Goal: Task Accomplishment & Management: Manage account settings

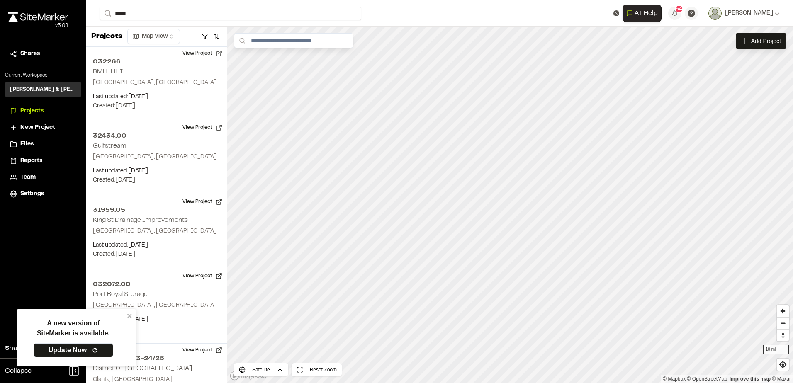
click at [41, 158] on span "Reports" at bounding box center [31, 160] width 22 height 9
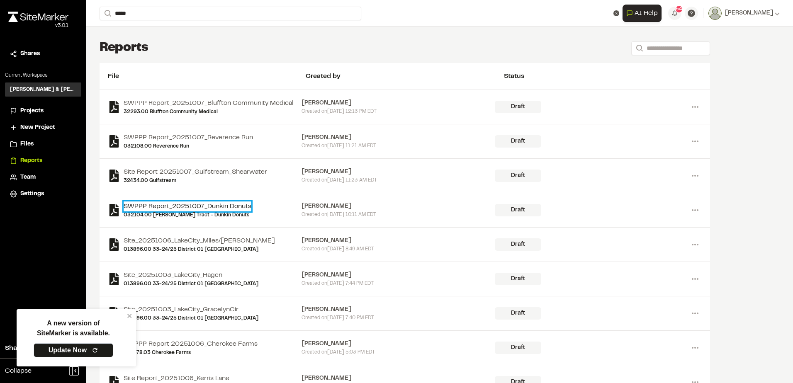
click at [238, 208] on link "SWPPP Report_20251007_Dunkin Donuts" at bounding box center [188, 207] width 128 height 10
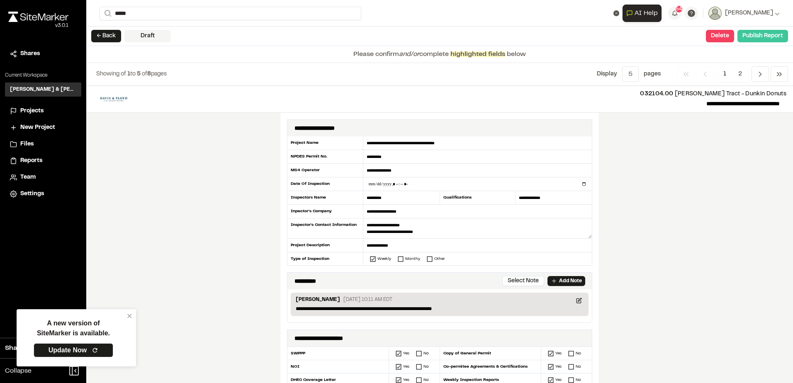
click at [754, 38] on button "Publish Report" at bounding box center [762, 36] width 51 height 12
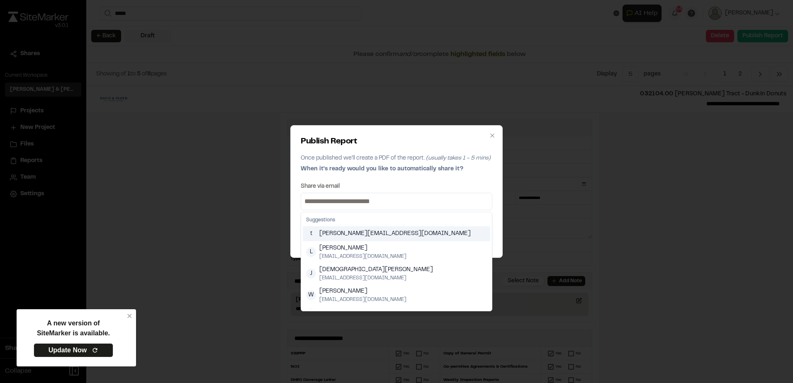
click at [429, 202] on input at bounding box center [396, 201] width 187 height 13
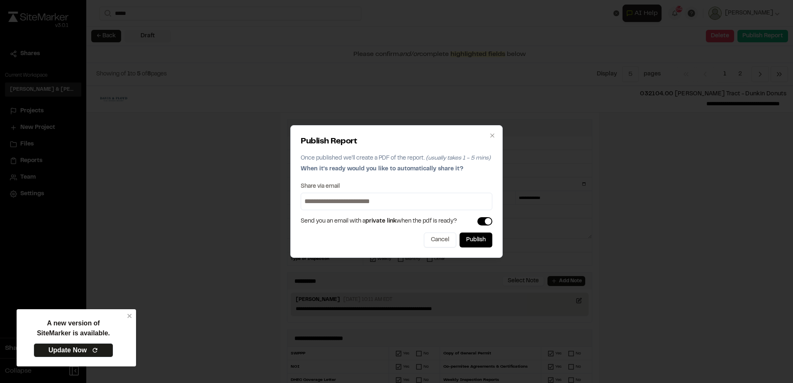
click at [457, 180] on div "Publish Report Once published we'll create a PDF of the report. (usually takes …" at bounding box center [396, 191] width 212 height 133
click at [436, 200] on input at bounding box center [396, 201] width 187 height 13
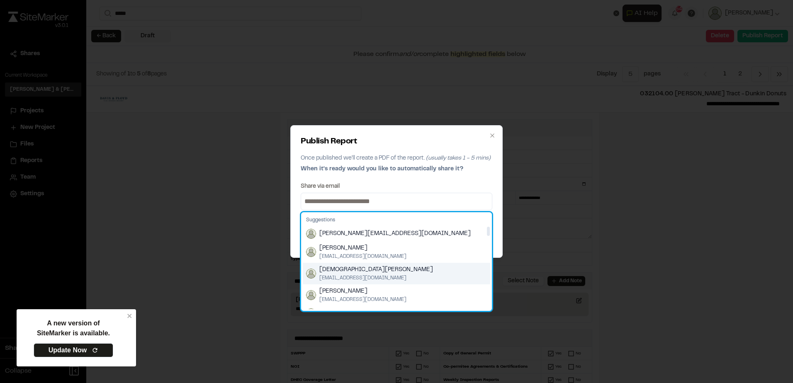
click at [392, 271] on div "[PERSON_NAME] [EMAIL_ADDRESS][DOMAIN_NAME]" at bounding box center [396, 274] width 187 height 22
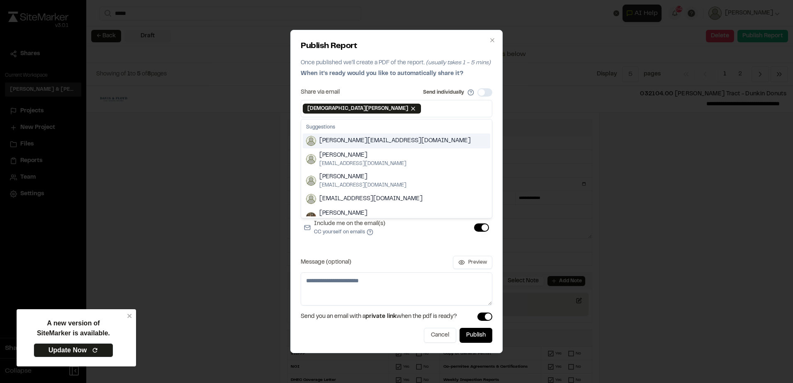
click at [423, 113] on input at bounding box center [457, 108] width 68 height 13
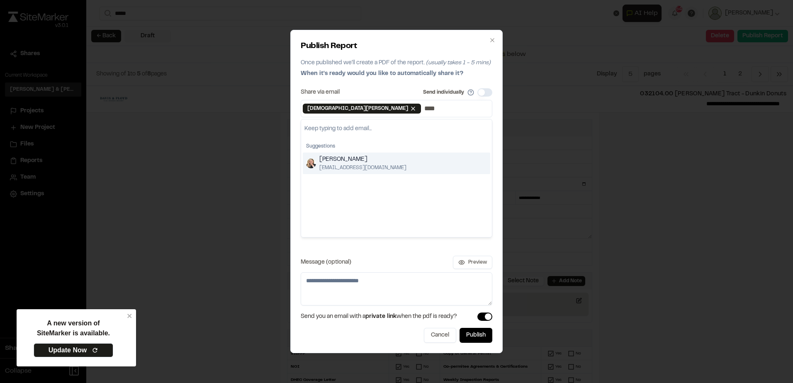
type input "****"
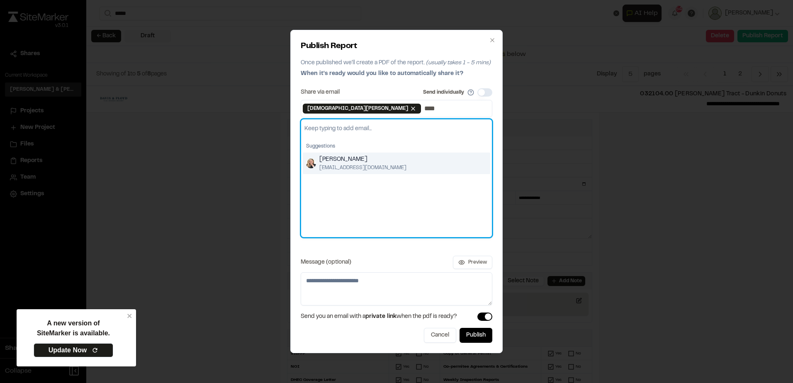
click at [384, 160] on div "[PERSON_NAME] [EMAIL_ADDRESS][DOMAIN_NAME]" at bounding box center [396, 164] width 187 height 22
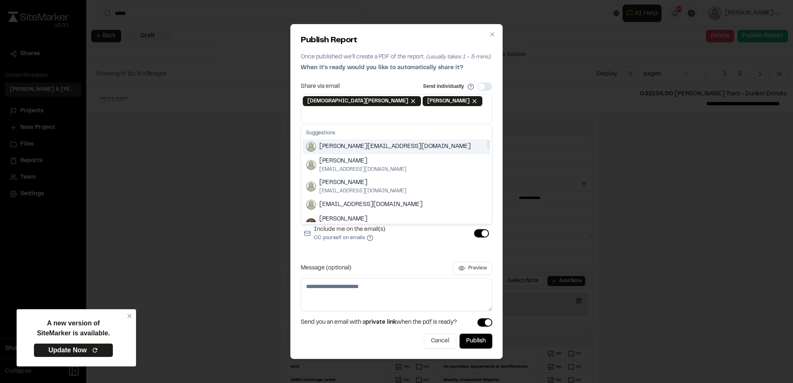
click at [418, 111] on input at bounding box center [396, 114] width 187 height 13
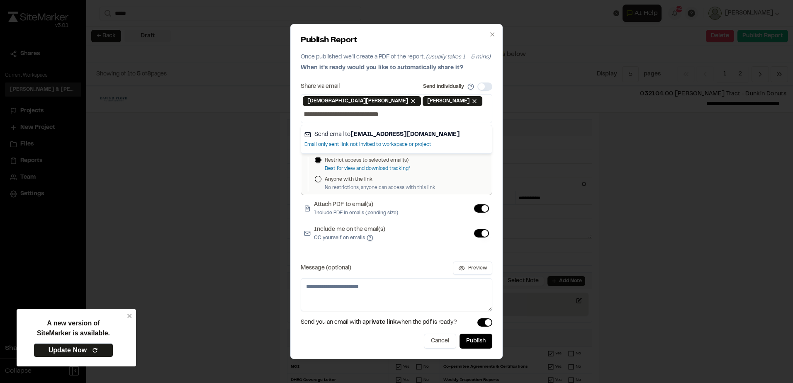
scroll to position [0, 52]
type input "**********"
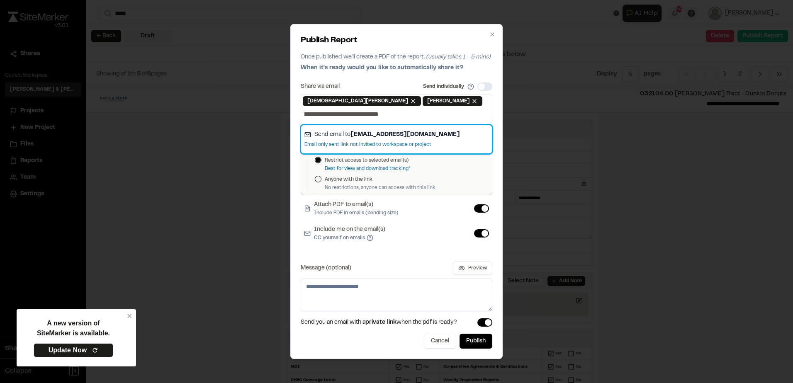
click at [454, 132] on strong "lmcfarland@gulfstreamconstruction.com" at bounding box center [404, 134] width 109 height 5
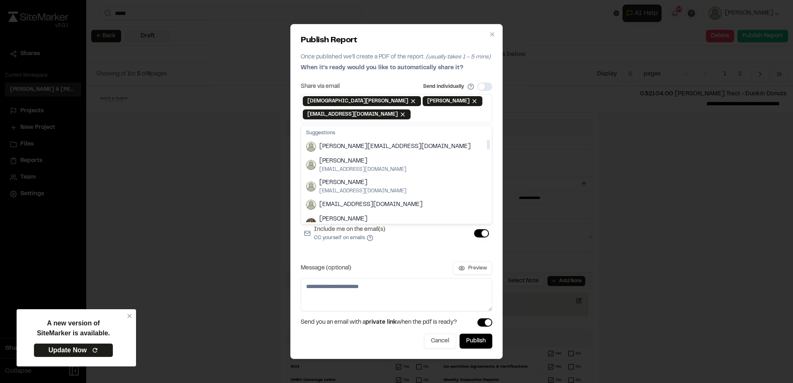
click at [444, 260] on div "Share via email Send individually Judah Wood Remove Judah Wood Elizabeth Sander…" at bounding box center [397, 197] width 192 height 229
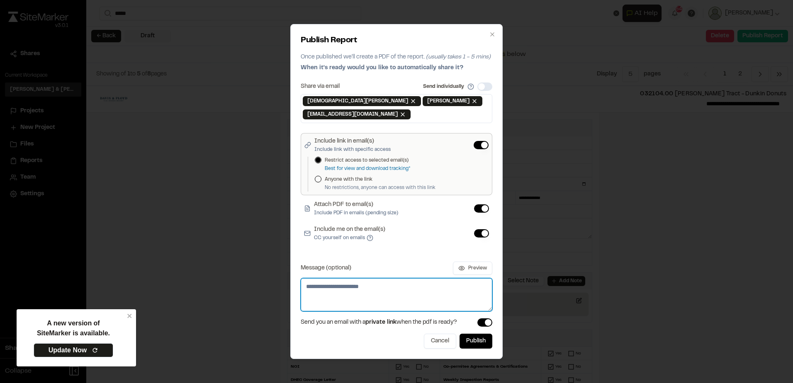
click at [385, 291] on textarea "Message (optional)" at bounding box center [397, 294] width 192 height 33
type textarea "**********"
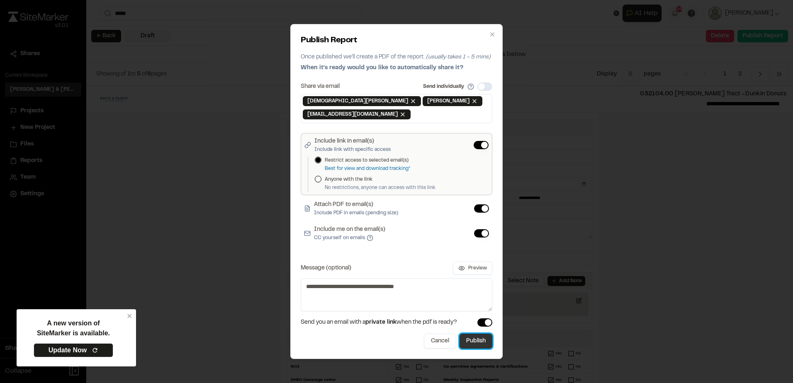
click at [470, 345] on button "Publish" at bounding box center [476, 341] width 33 height 15
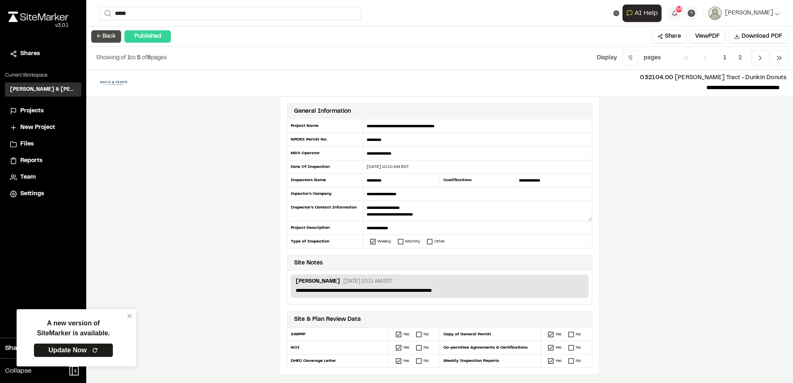
click at [107, 33] on button "← Back" at bounding box center [106, 36] width 30 height 12
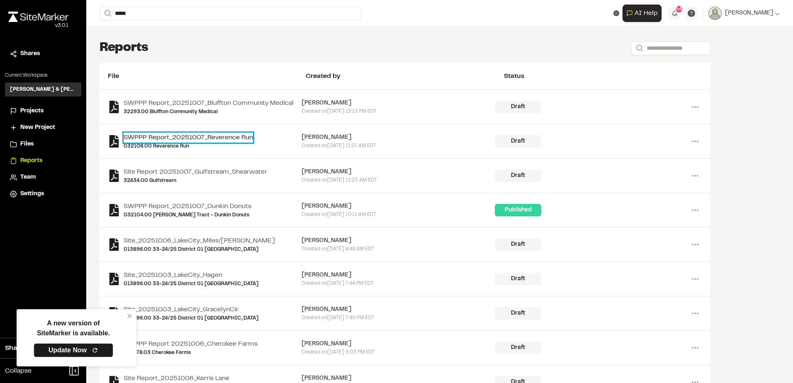
click at [234, 139] on link "SWPPP Report_20251007_Reverence Run" at bounding box center [188, 138] width 129 height 10
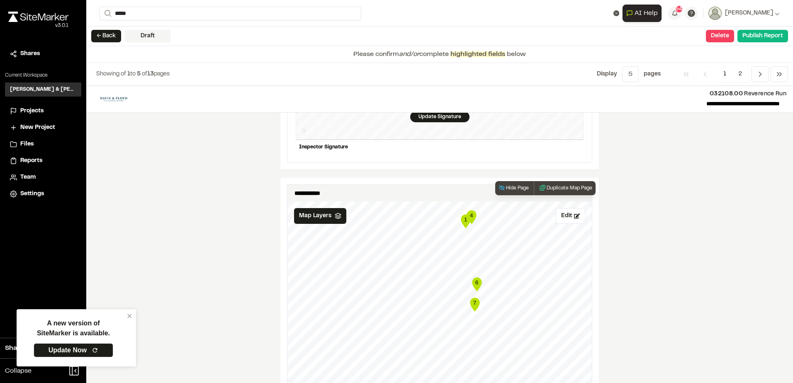
scroll to position [954, 0]
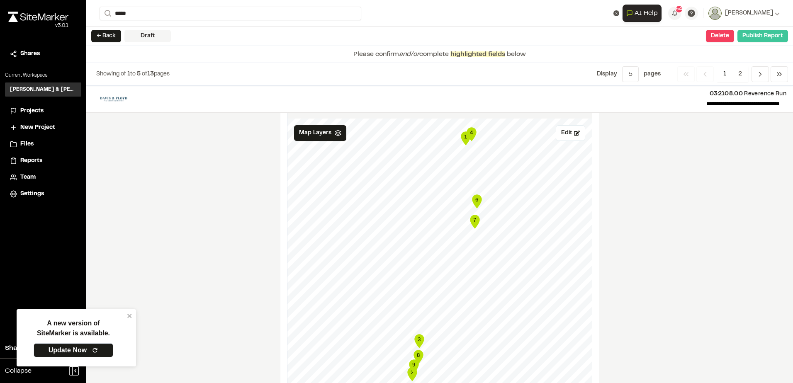
click at [748, 35] on button "Publish Report" at bounding box center [762, 36] width 51 height 12
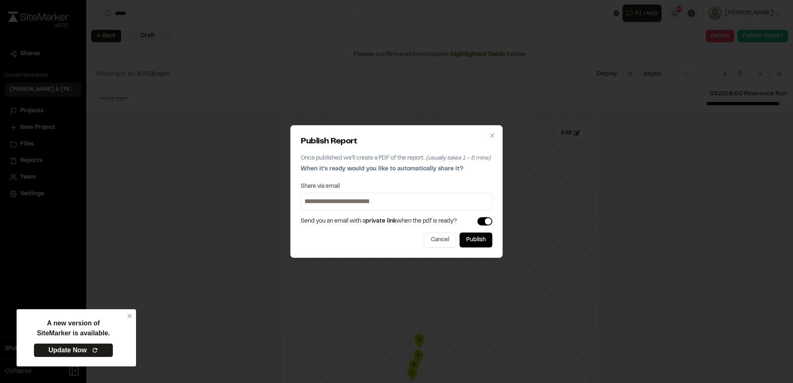
click at [351, 201] on input at bounding box center [396, 201] width 187 height 13
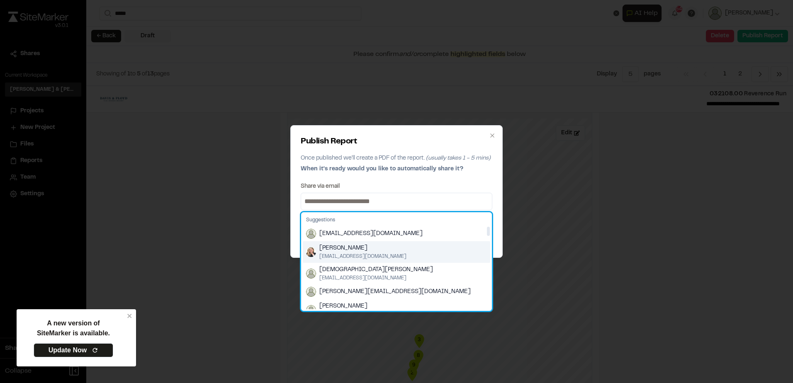
click at [372, 251] on span "[PERSON_NAME]" at bounding box center [362, 248] width 87 height 9
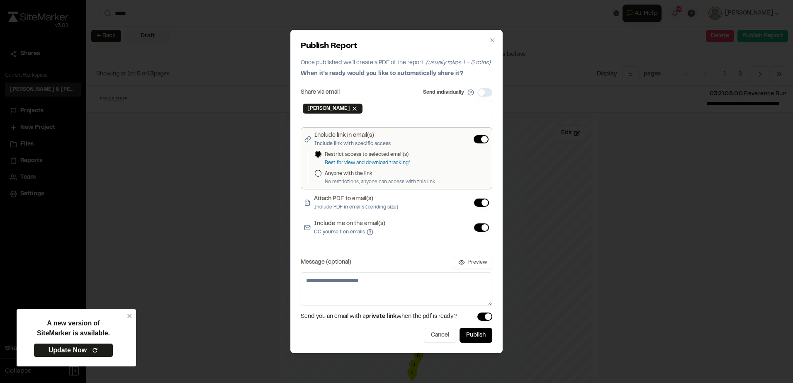
click at [382, 95] on div "Share via email Send individually" at bounding box center [397, 92] width 192 height 8
click at [337, 278] on textarea "Message (optional)" at bounding box center [397, 288] width 192 height 33
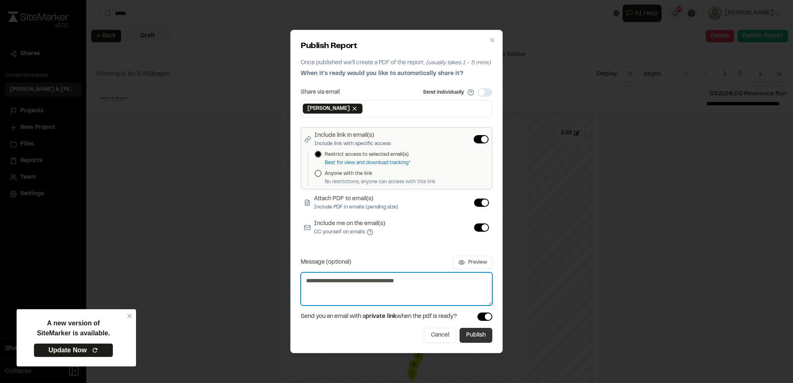
type textarea "**********"
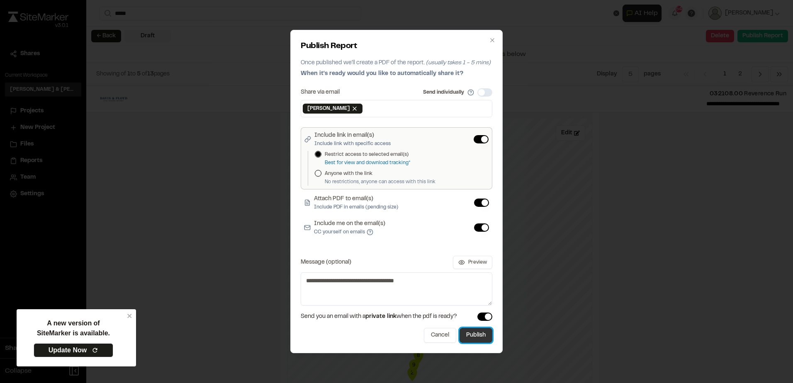
click at [484, 342] on button "Publish" at bounding box center [476, 335] width 33 height 15
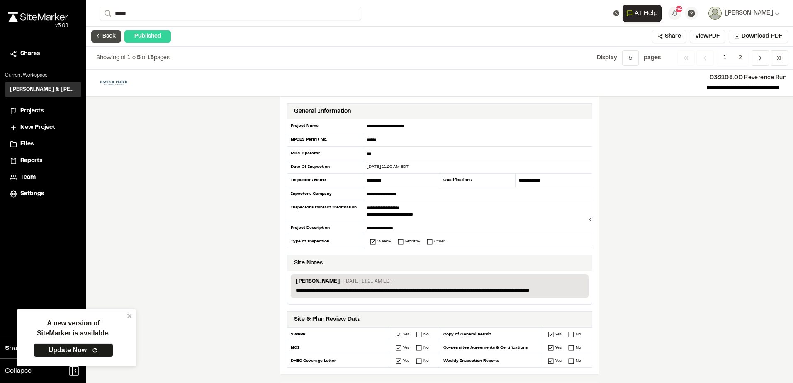
click at [102, 42] on button "← Back" at bounding box center [106, 36] width 30 height 12
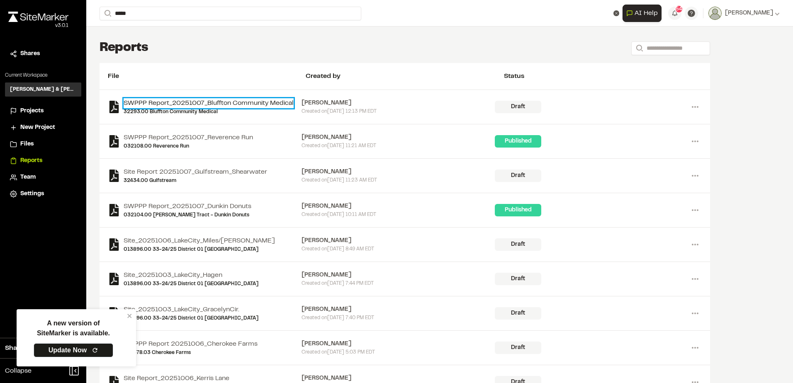
click at [227, 103] on link "SWPPP Report_20251007_Bluffton Community Medical" at bounding box center [209, 103] width 170 height 10
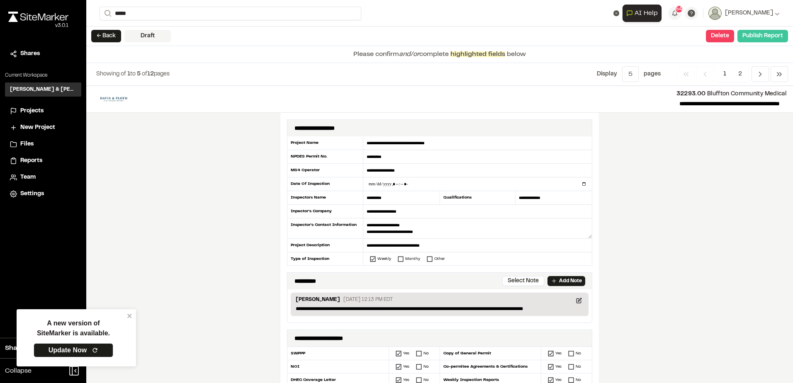
click at [756, 37] on button "Publish Report" at bounding box center [762, 36] width 51 height 12
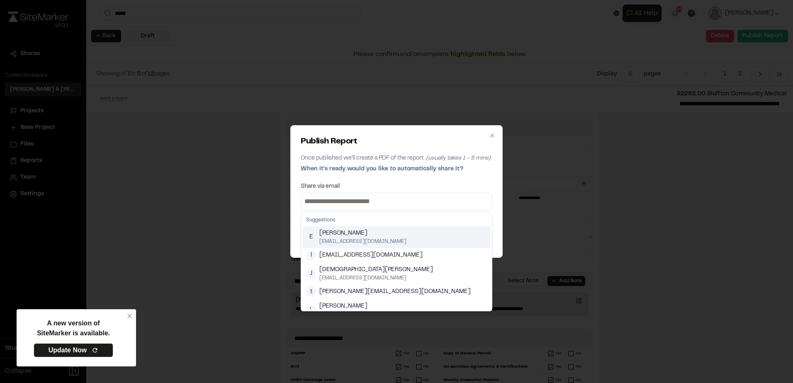
click at [412, 200] on input at bounding box center [396, 201] width 187 height 13
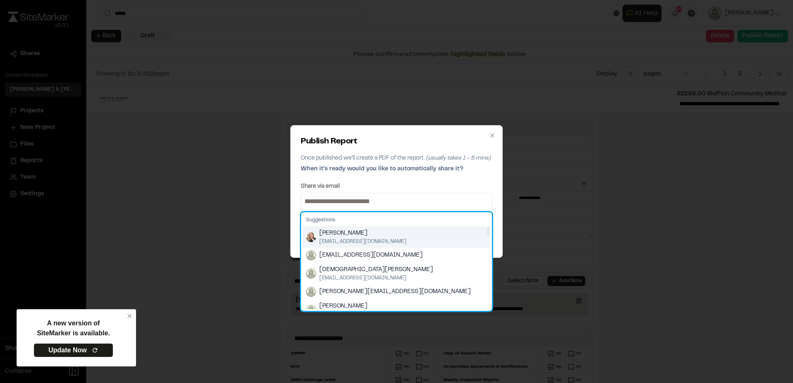
click at [394, 232] on div "Elizabeth Sanders esanders@davisfloyd.com" at bounding box center [396, 237] width 187 height 22
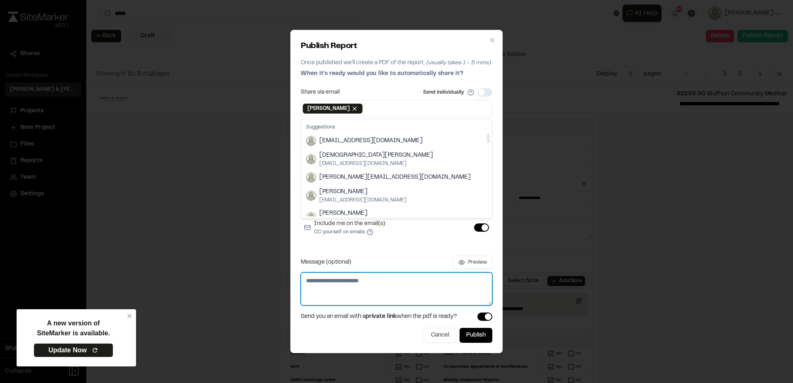
click at [398, 285] on textarea "Message (optional)" at bounding box center [397, 288] width 192 height 33
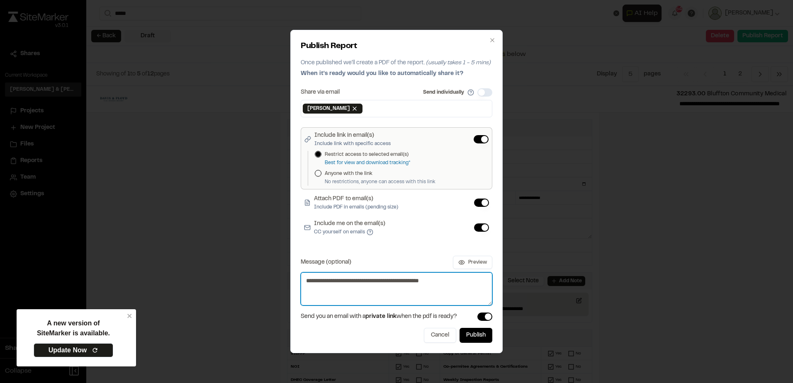
type textarea "**********"
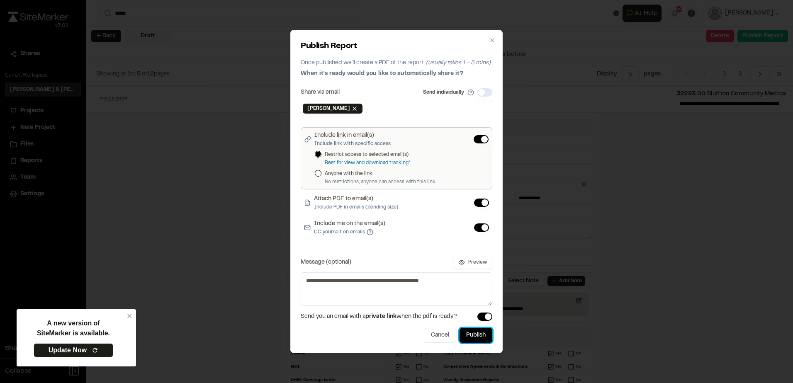
click at [479, 335] on button "Publish" at bounding box center [476, 335] width 33 height 15
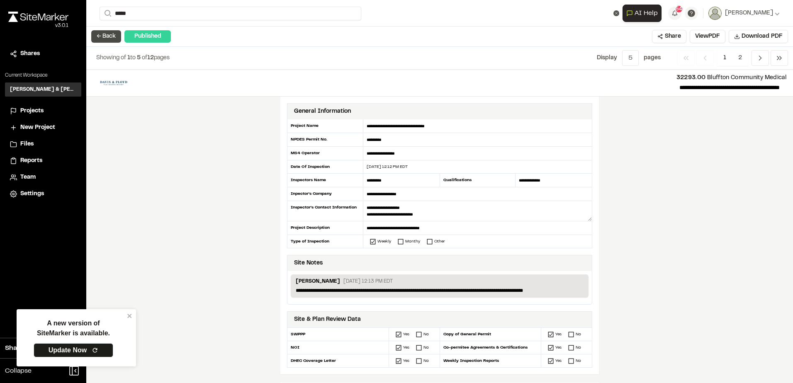
click at [100, 38] on button "← Back" at bounding box center [106, 36] width 30 height 12
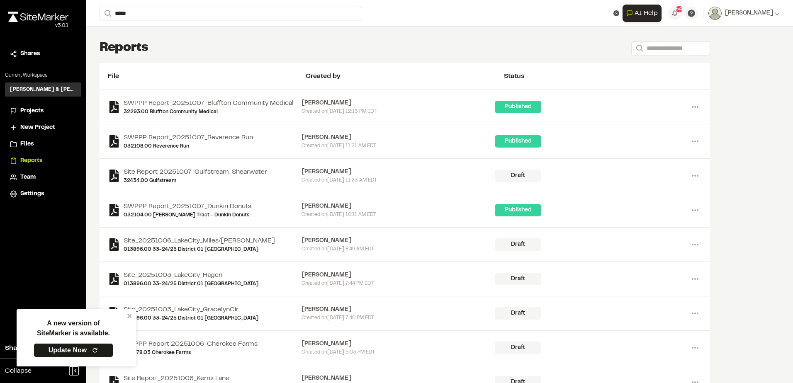
click at [45, 109] on div "Projects" at bounding box center [48, 111] width 56 height 9
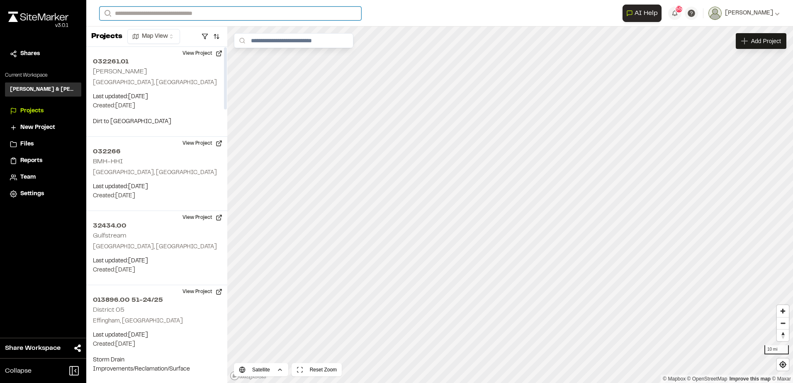
click at [189, 12] on input "Search" at bounding box center [231, 14] width 262 height 14
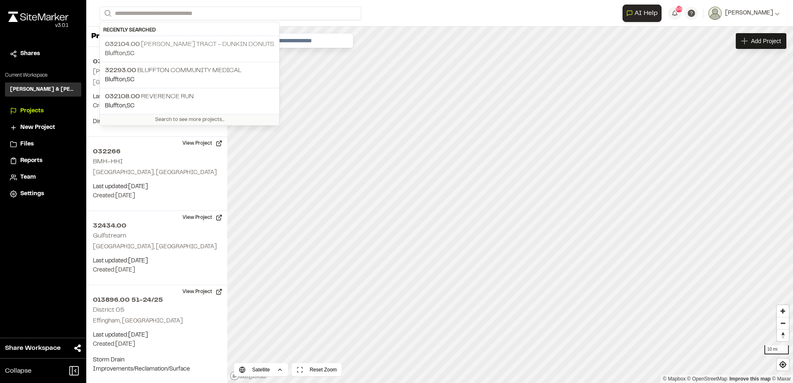
click at [180, 40] on p "032104.00 McCulloch Tract - Dunkin Donuts" at bounding box center [189, 44] width 169 height 10
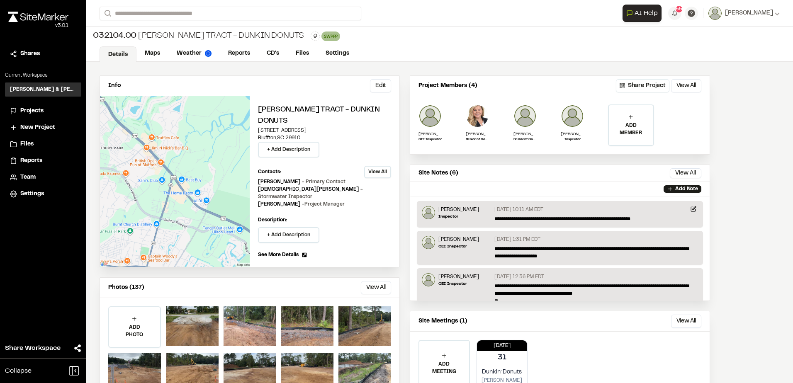
click at [372, 172] on button "View All" at bounding box center [377, 172] width 27 height 12
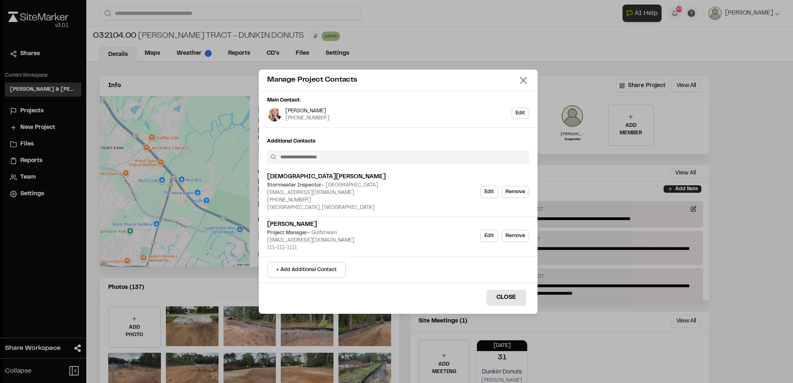
click at [520, 83] on icon at bounding box center [524, 81] width 12 height 12
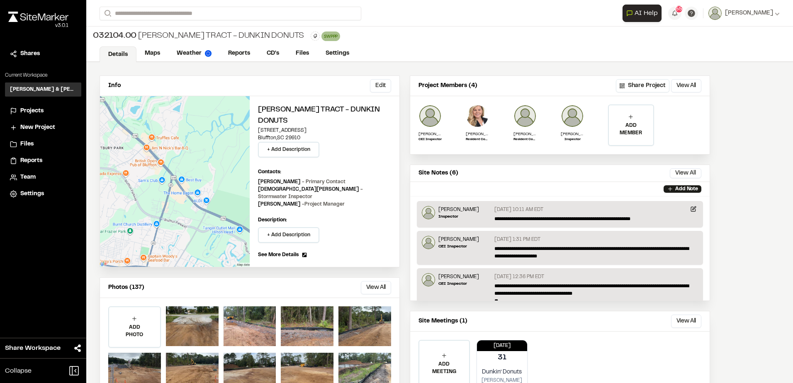
click at [46, 110] on div "Projects" at bounding box center [48, 111] width 56 height 9
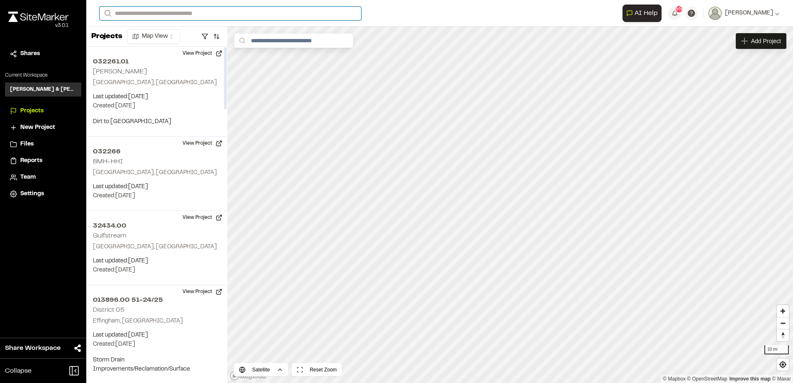
click at [189, 10] on input "Search" at bounding box center [231, 14] width 262 height 14
type input "**********"
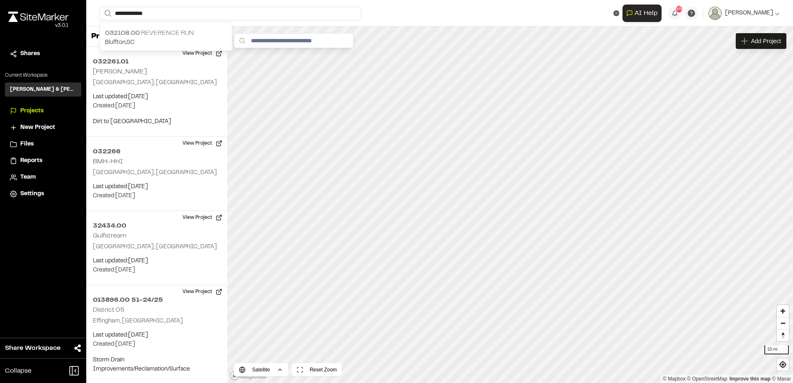
click at [191, 25] on div "032108.00 Reverence Run Bluffton , SC" at bounding box center [166, 38] width 132 height 26
